Goal: Information Seeking & Learning: Understand process/instructions

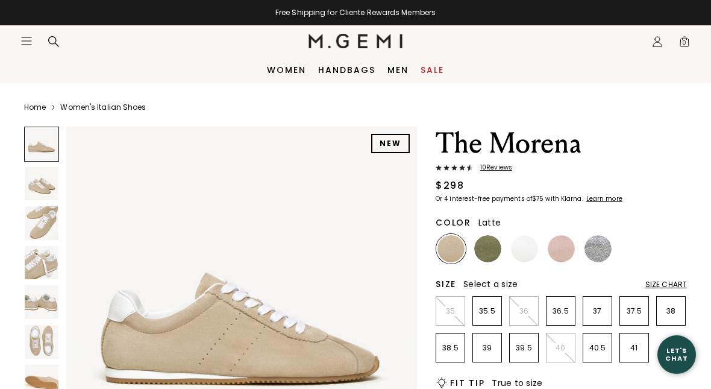
click at [289, 67] on link "Women" at bounding box center [286, 70] width 39 height 10
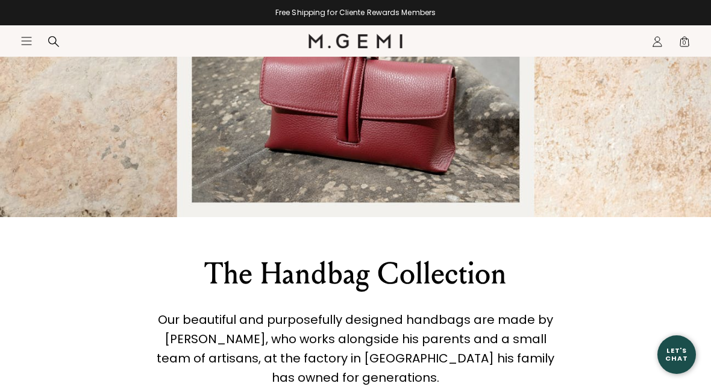
scroll to position [1313, 0]
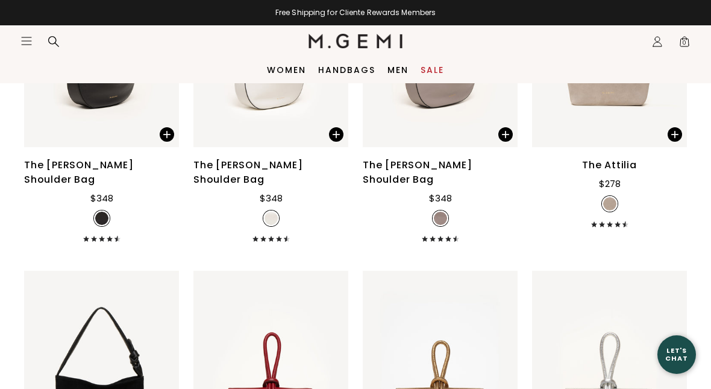
scroll to position [1900, 0]
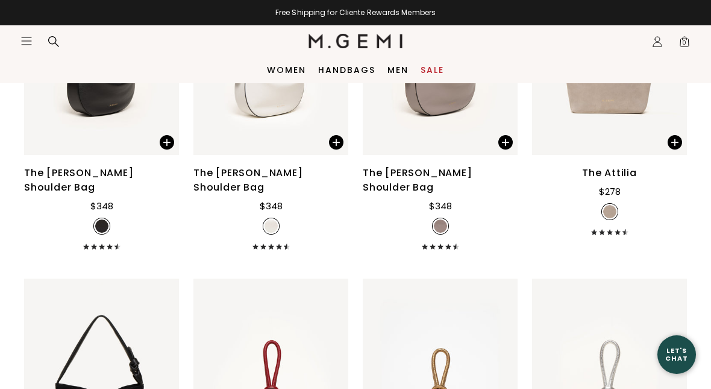
click at [434, 68] on link "Sale" at bounding box center [432, 70] width 23 height 10
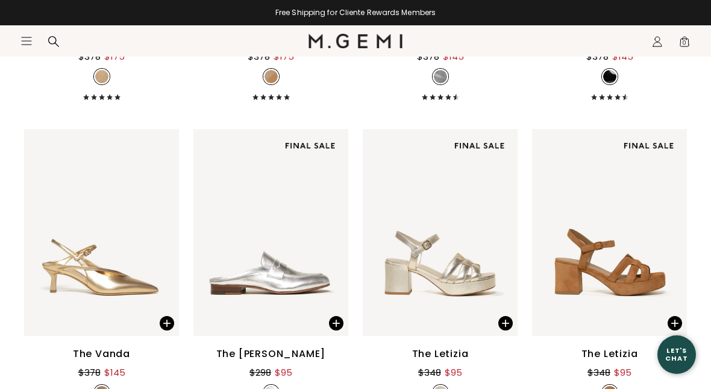
scroll to position [3412, 0]
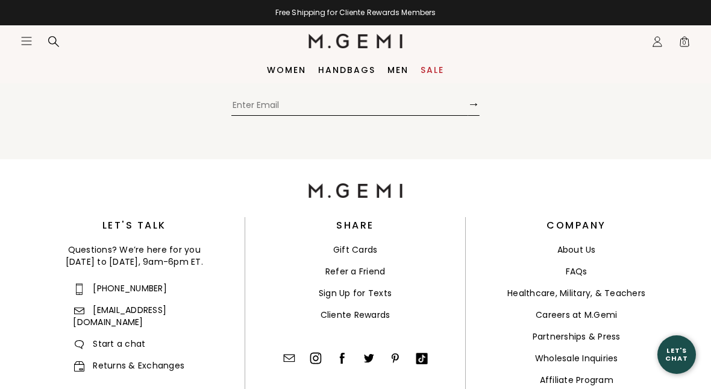
scroll to position [6985, 0]
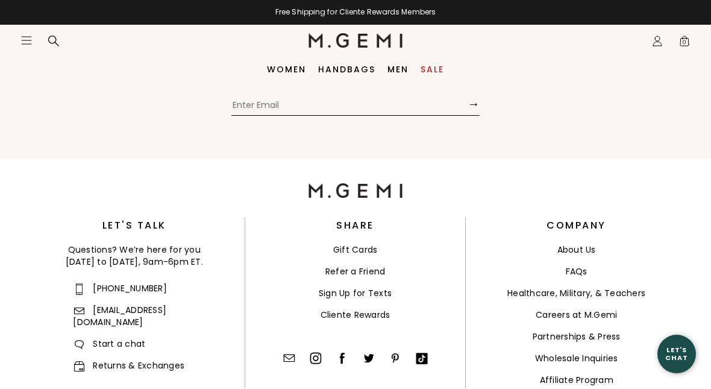
click at [574, 270] on link "FAQs" at bounding box center [577, 272] width 22 height 12
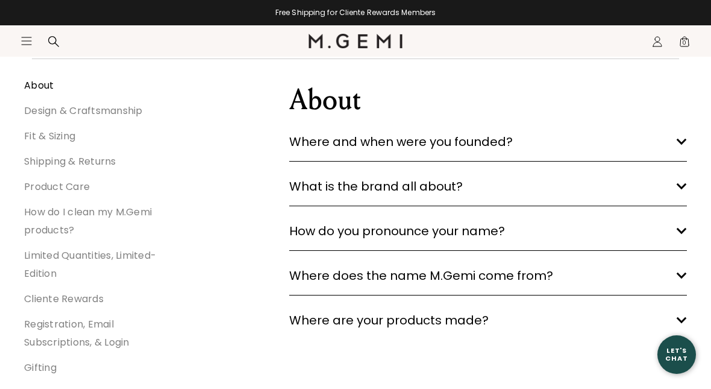
scroll to position [196, 0]
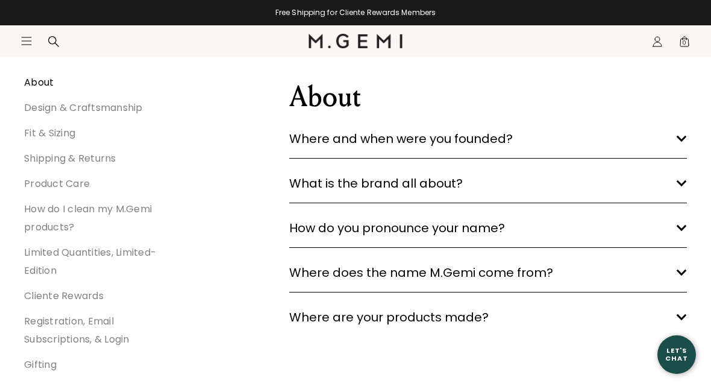
click at [101, 156] on link "Shipping & Returns" at bounding box center [70, 158] width 92 height 14
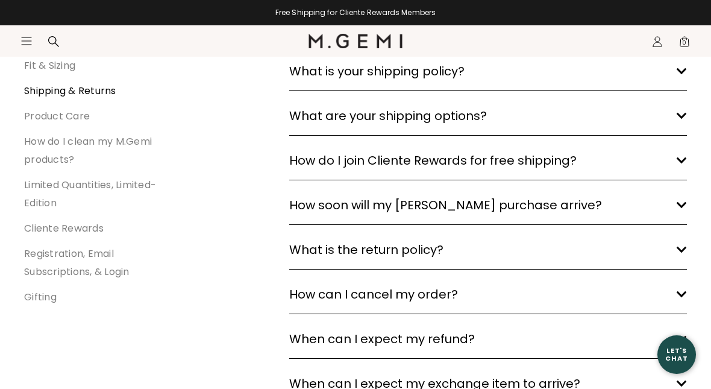
scroll to position [265, 0]
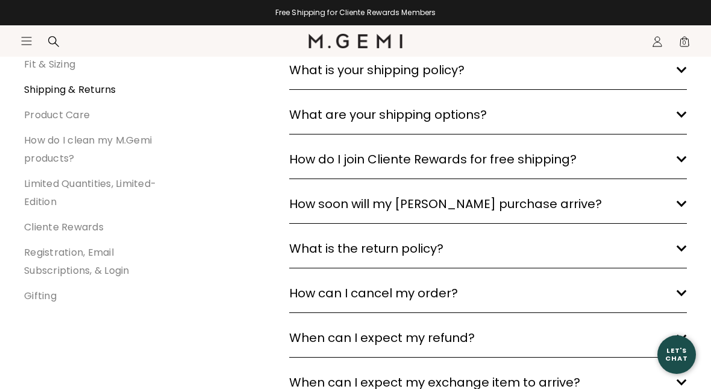
click at [675, 202] on h3 "How soon will my [PERSON_NAME] purchase arrive? arrow down" at bounding box center [488, 203] width 398 height 19
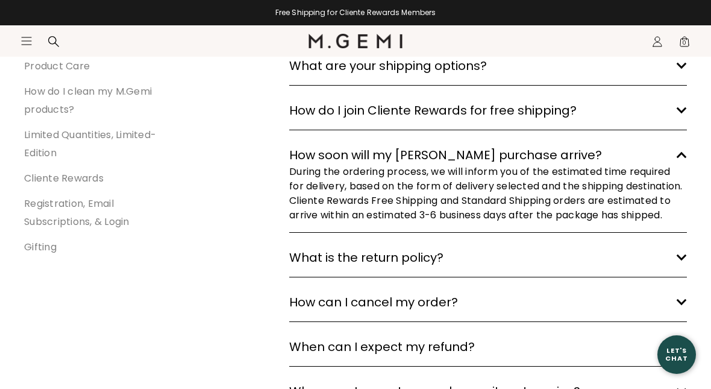
scroll to position [318, 0]
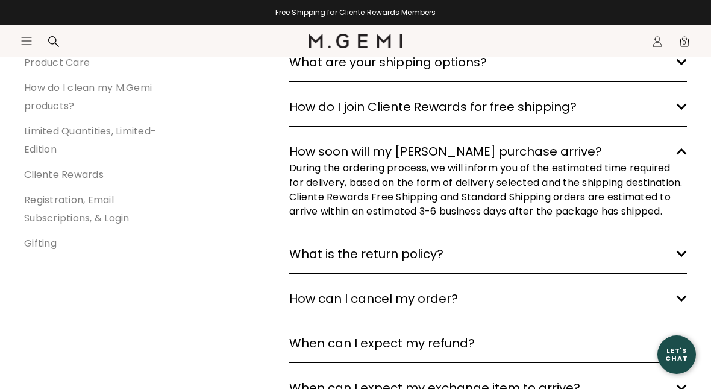
click at [679, 257] on polygon at bounding box center [682, 254] width 10 height 7
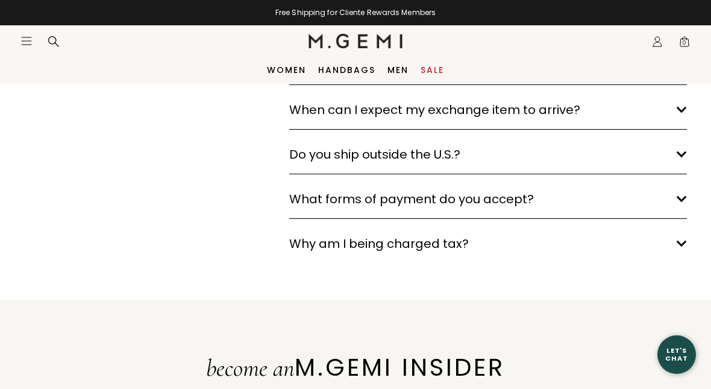
scroll to position [914, 0]
